Goal: Task Accomplishment & Management: Use online tool/utility

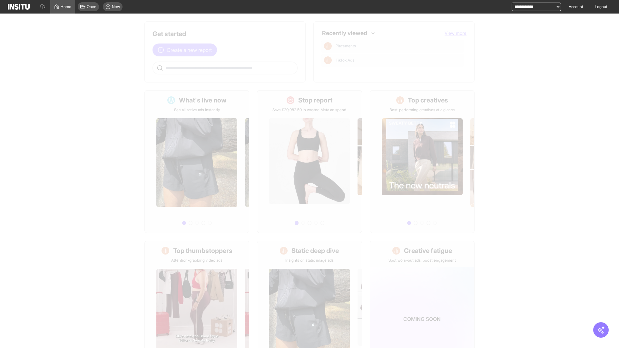
click at [186, 50] on span "Create a new report" at bounding box center [189, 50] width 45 height 8
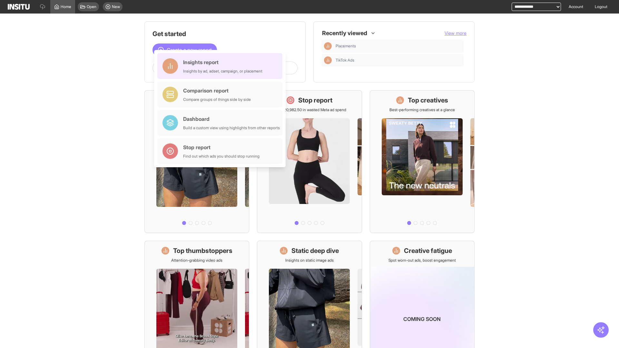
click at [222, 66] on div "Insights report Insights by ad, adset, campaign, or placement" at bounding box center [222, 65] width 79 height 15
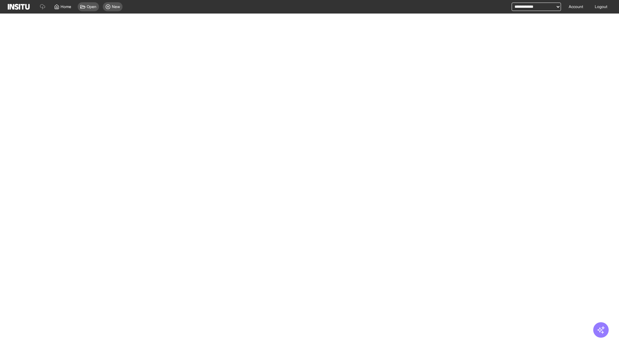
select select "**"
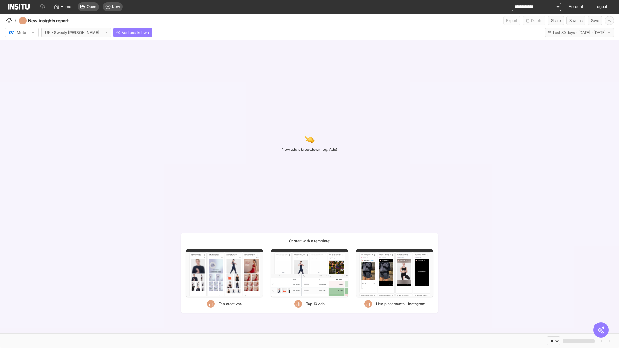
click at [22, 33] on div at bounding box center [17, 32] width 18 height 6
click at [23, 57] on span "TikTok" at bounding box center [22, 58] width 11 height 6
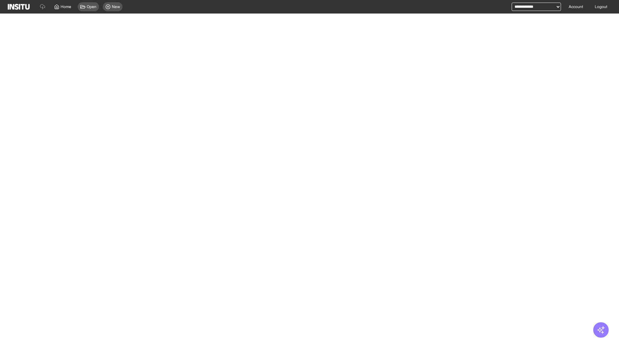
select select "**"
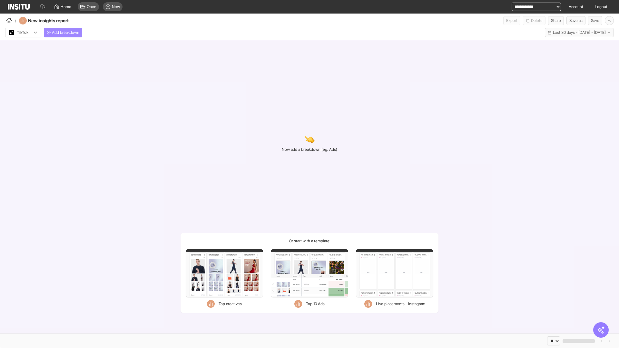
click at [64, 33] on span "Add breakdown" at bounding box center [65, 32] width 27 height 5
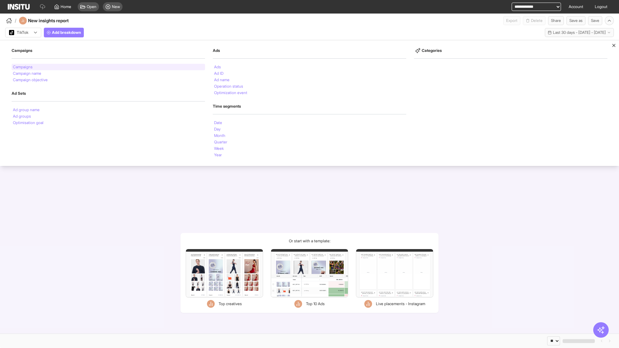
click at [23, 67] on li "Campaigns" at bounding box center [23, 67] width 20 height 4
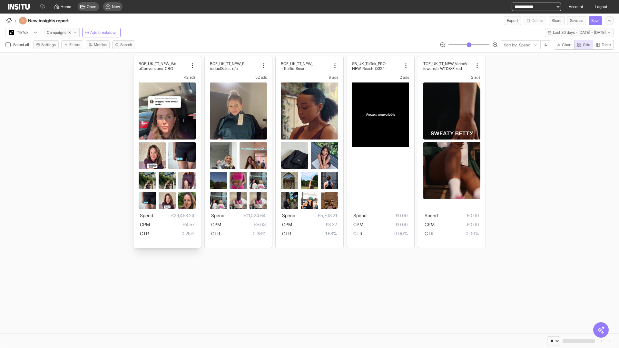
click at [136, 59] on div "BOF_UK_TT_NEW_We bConversions_CBO 42 ads Spend £29,458.24 CPM £4.57 CTR 0.25%" at bounding box center [167, 152] width 67 height 192
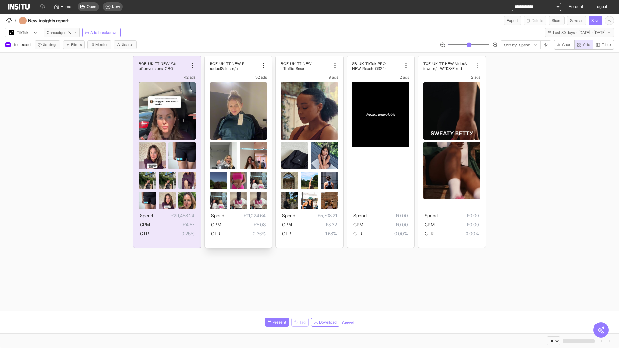
click at [208, 59] on div "BOF_UK_TT_NEW_P roductSales_n/a 52 ads Spend £11,024.64 CPM £5.03 CTR 0.36%" at bounding box center [238, 152] width 67 height 192
click at [279, 59] on div "BOF_UK_TT_NEW_ Traffic_Smart+ 9 ads Spend £5,708.21 CPM £3.32 CTR 1.68%" at bounding box center [309, 152] width 67 height 192
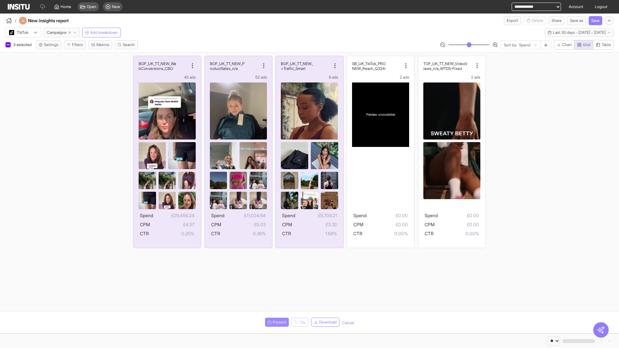
click at [276, 323] on span "Present" at bounding box center [280, 322] width 14 height 5
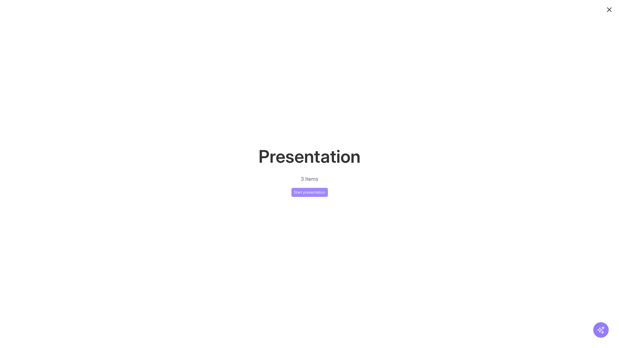
click at [310, 192] on button "Start presentation" at bounding box center [310, 192] width 36 height 9
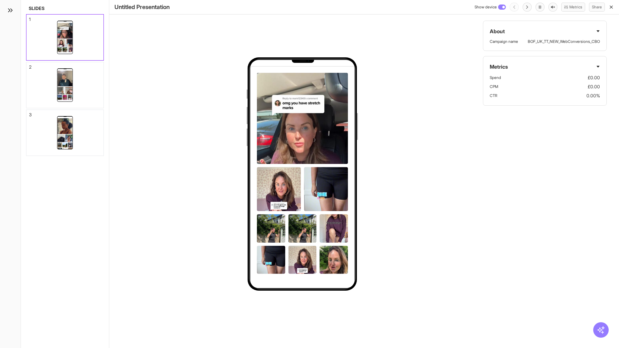
click at [29, 17] on div "1" at bounding box center [30, 19] width 2 height 5
click at [29, 65] on div "2" at bounding box center [30, 67] width 3 height 5
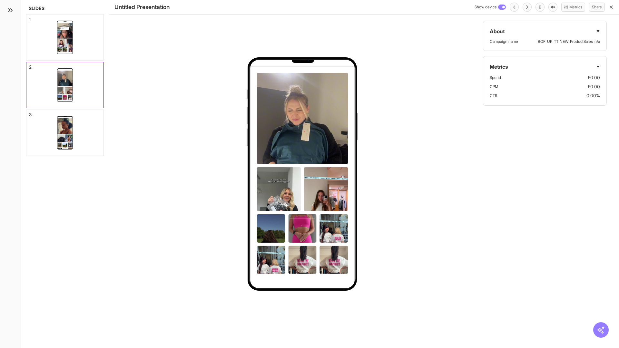
click at [29, 113] on div "3" at bounding box center [30, 115] width 3 height 5
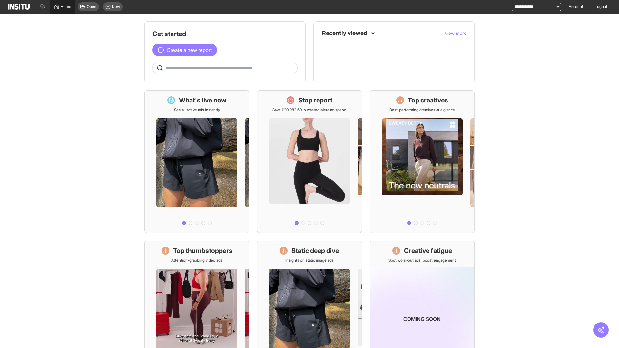
click at [63, 7] on span "Home" at bounding box center [66, 6] width 11 height 5
click at [186, 50] on span "Create a new report" at bounding box center [189, 50] width 45 height 8
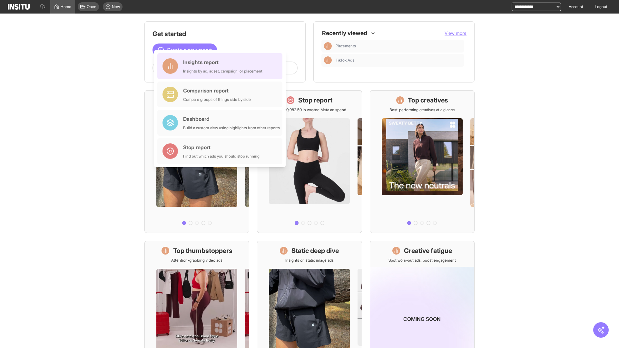
click at [222, 66] on div "Insights report Insights by ad, adset, campaign, or placement" at bounding box center [222, 65] width 79 height 15
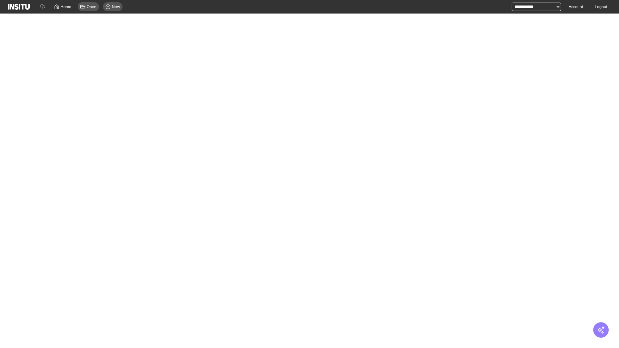
select select "**"
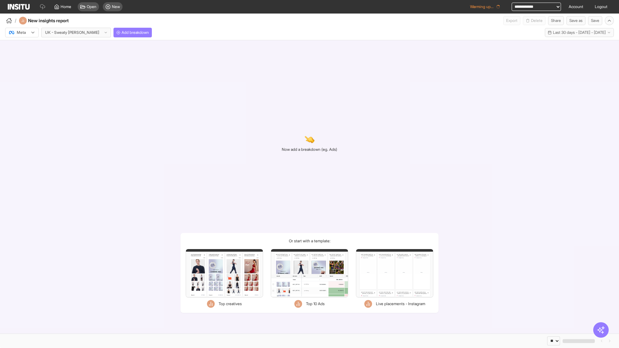
click at [22, 33] on div at bounding box center [17, 32] width 18 height 6
click at [23, 57] on span "TikTok" at bounding box center [22, 58] width 11 height 6
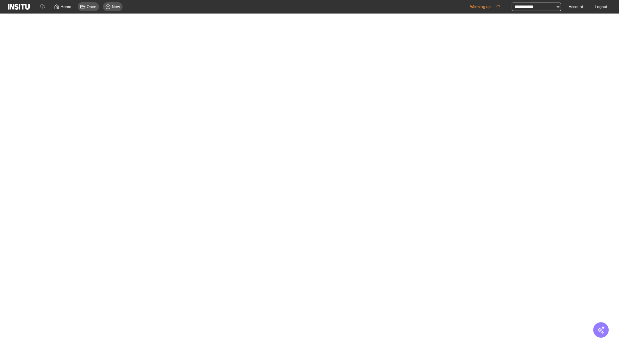
select select "**"
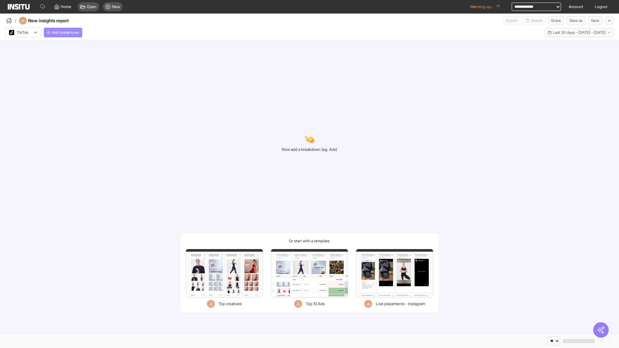
click at [64, 33] on span "Add breakdown" at bounding box center [65, 32] width 27 height 5
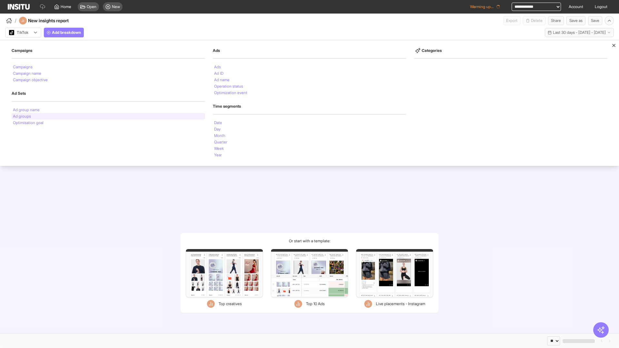
click at [22, 116] on li "Ad groups" at bounding box center [22, 117] width 18 height 4
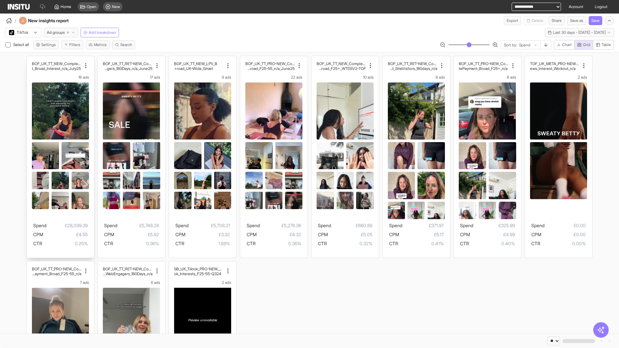
click at [30, 59] on div "BOF_UK_TT_NEW_CompletePaymen t_Broad_Interest_n/a_July25 16 ads Spend £28,099.3…" at bounding box center [60, 157] width 67 height 202
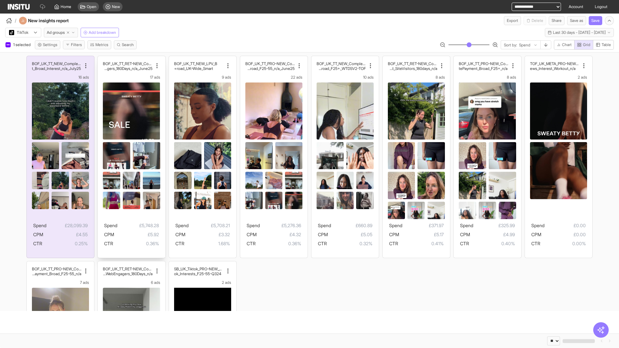
click at [101, 59] on div "BOF_UK_TT_RET-NEW_CompletePaymen t_WebEngagers_180Days_n/a_June25 17 ads Spend …" at bounding box center [131, 157] width 67 height 202
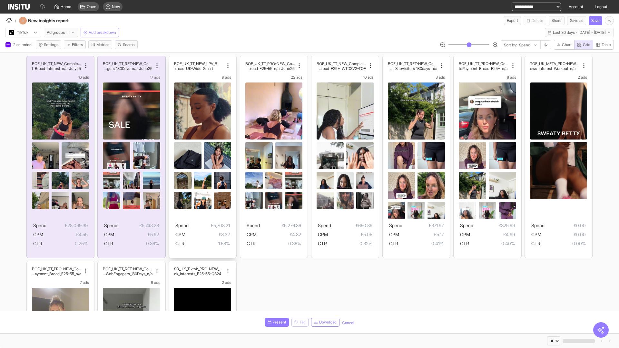
click at [172, 59] on div "BOF_UK_TT_NEW_LPV_B road_UK-Wide_Smart+ 9 ads Spend £5,708.21 CPM £3.32 CTR 1.6…" at bounding box center [202, 157] width 67 height 202
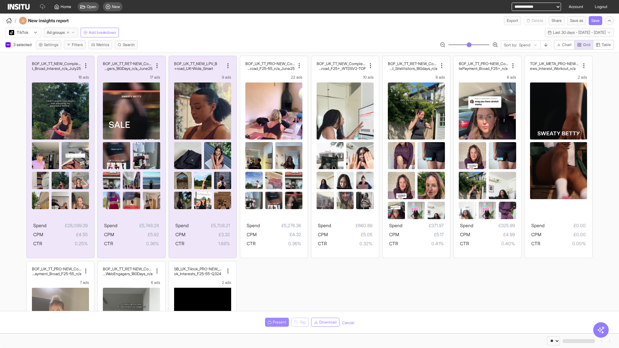
click at [276, 323] on span "Present" at bounding box center [280, 322] width 14 height 5
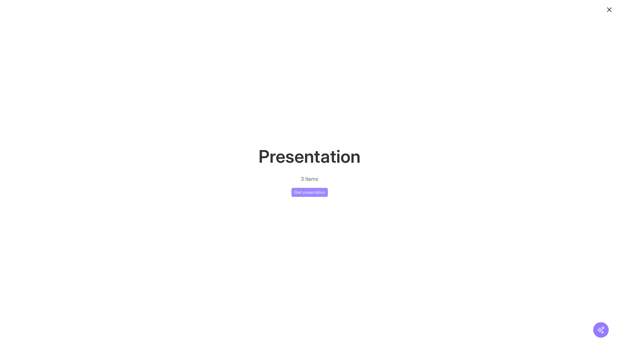
click at [310, 192] on button "Start presentation" at bounding box center [310, 192] width 36 height 9
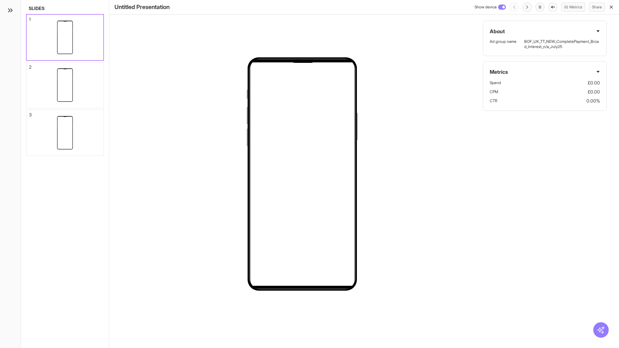
click at [29, 17] on div "1" at bounding box center [30, 19] width 2 height 5
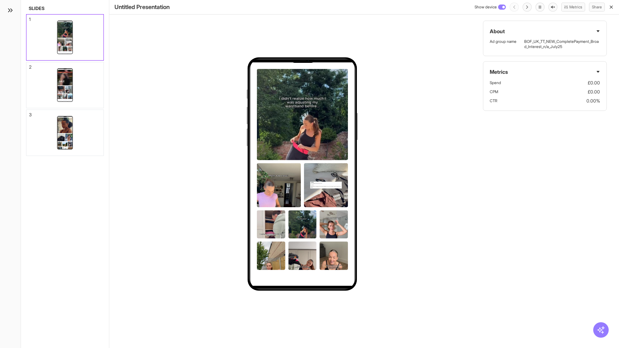
click at [29, 65] on div "2" at bounding box center [30, 67] width 3 height 5
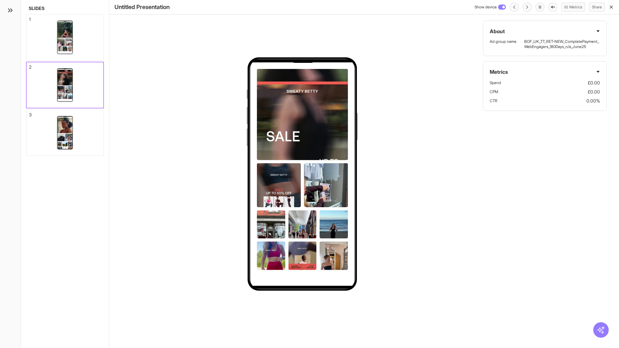
click at [29, 113] on div "3" at bounding box center [30, 115] width 3 height 5
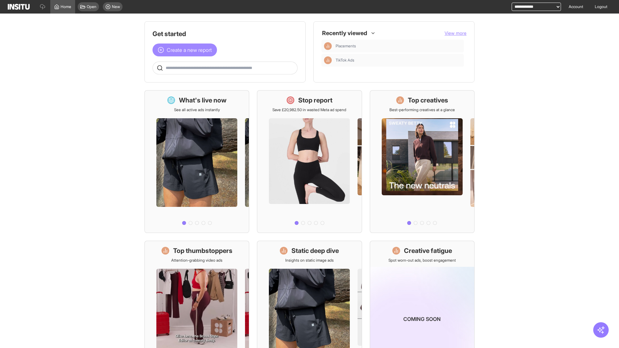
click at [186, 50] on span "Create a new report" at bounding box center [189, 50] width 45 height 8
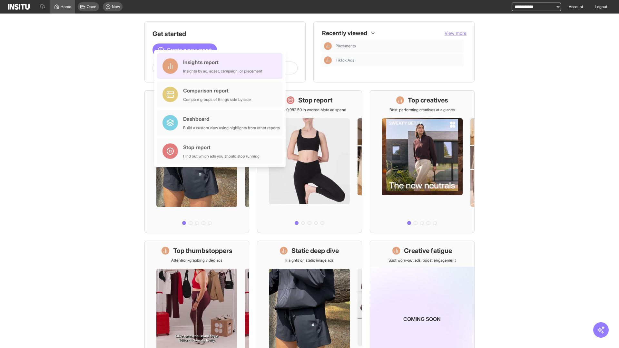
click at [222, 66] on div "Insights report Insights by ad, adset, campaign, or placement" at bounding box center [222, 65] width 79 height 15
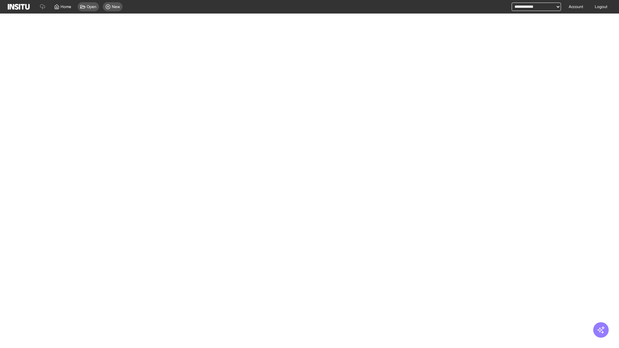
select select "**"
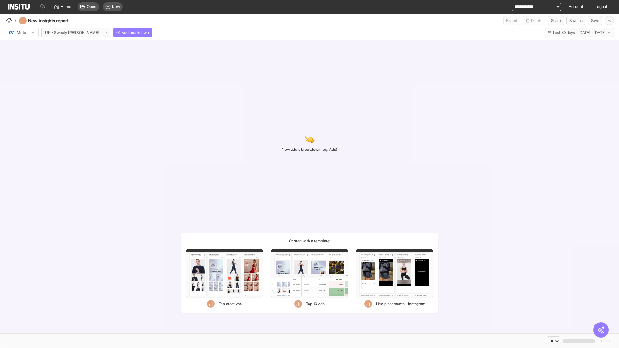
click at [22, 33] on div at bounding box center [17, 32] width 18 height 6
click at [23, 57] on span "TikTok" at bounding box center [22, 58] width 11 height 6
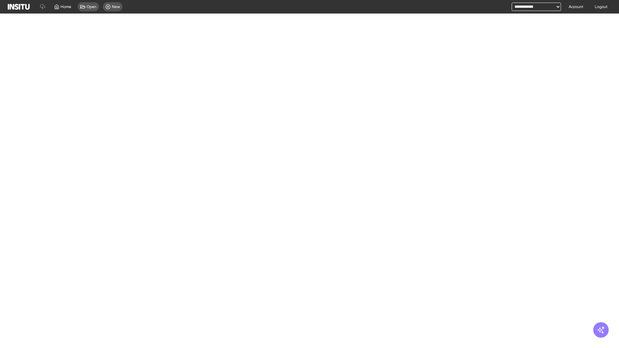
select select "**"
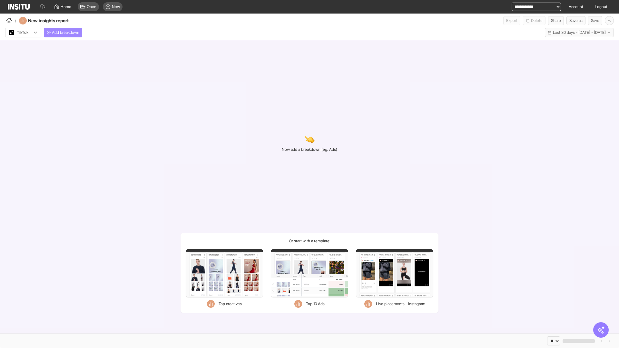
click at [64, 33] on span "Add breakdown" at bounding box center [65, 32] width 27 height 5
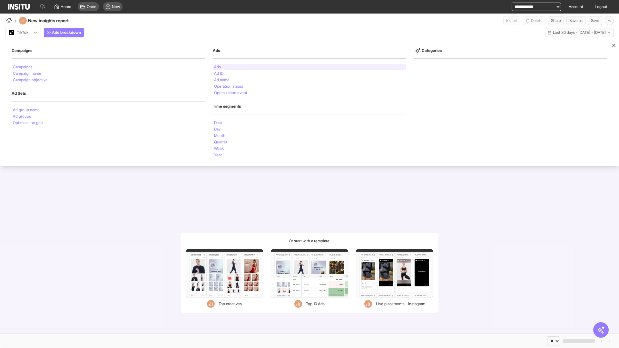
click at [217, 67] on li "Ads" at bounding box center [217, 67] width 7 height 4
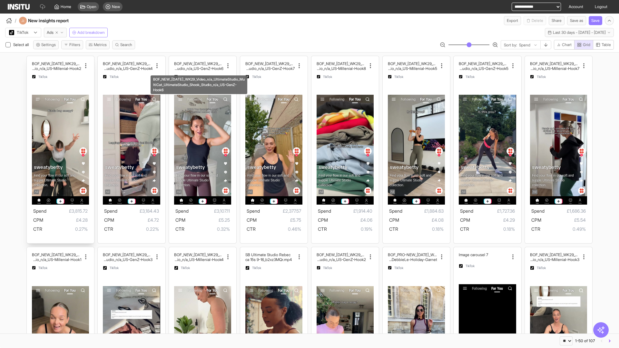
click at [30, 59] on div "BOF_NEW_JUL_WK29_Video_n/a_UltimateStudio_MultiCat_ UltimateStudio_Shook_Studio…" at bounding box center [60, 150] width 67 height 188
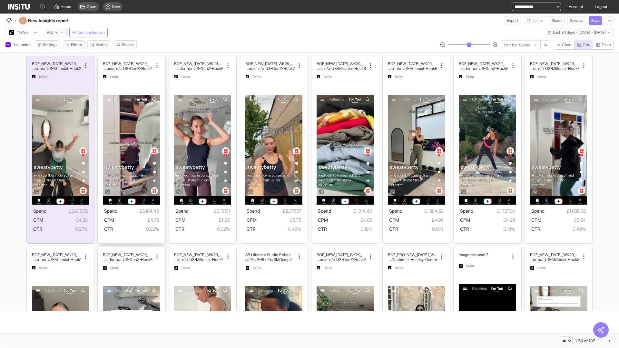
click at [101, 59] on div "BOF_NEW_JUL_WK29_Video_n/a_UltimateStudio_MultiC at_UltimateStudio_Shook_Studio…" at bounding box center [131, 150] width 67 height 188
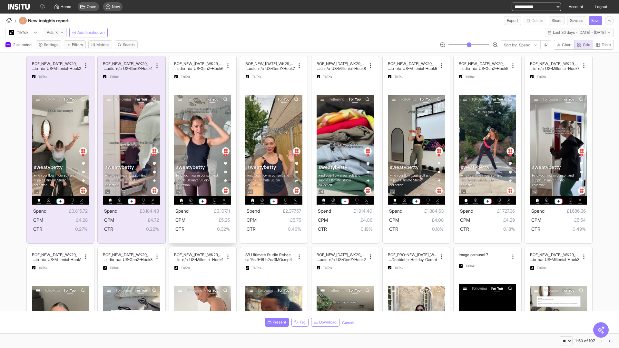
click at [172, 59] on div "BOF_NEW_JUL_WK29_Video_n/a_UltimateStudio_MultiC at_UltimateStudio_Shook_Studio…" at bounding box center [202, 150] width 67 height 188
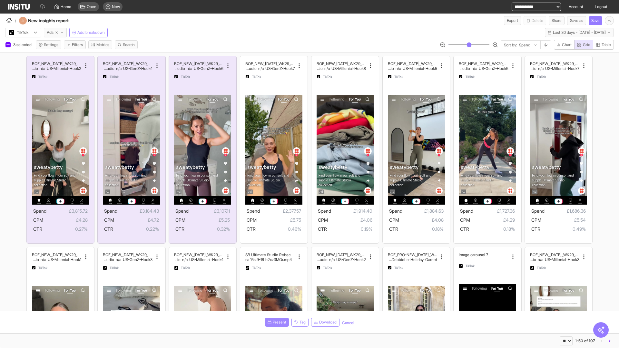
click at [276, 323] on span "Present" at bounding box center [280, 322] width 14 height 5
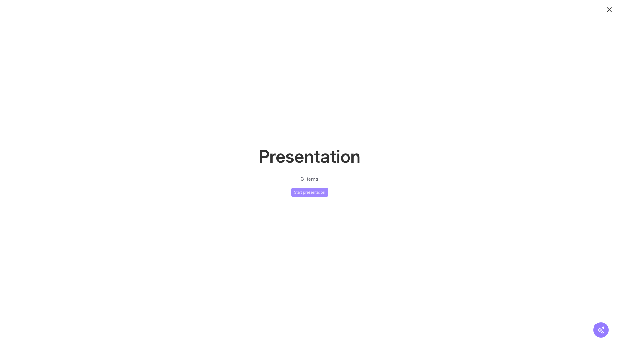
click at [310, 192] on button "Start presentation" at bounding box center [310, 192] width 36 height 9
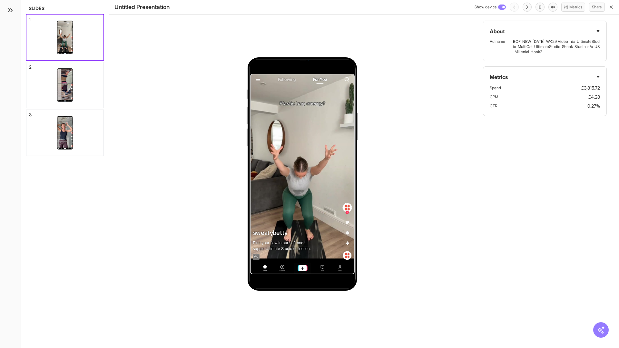
click at [29, 17] on div "1" at bounding box center [30, 19] width 2 height 5
click at [29, 65] on div "2" at bounding box center [30, 67] width 3 height 5
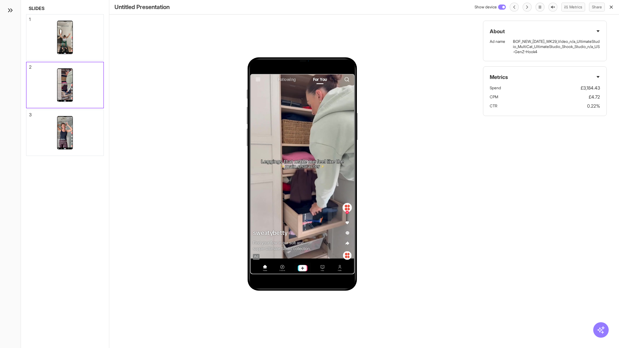
click at [29, 113] on div "3" at bounding box center [30, 115] width 3 height 5
